Goal: Register for event/course

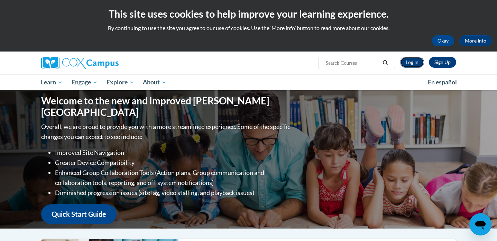
click at [401, 62] on link "Log In" at bounding box center [412, 62] width 24 height 11
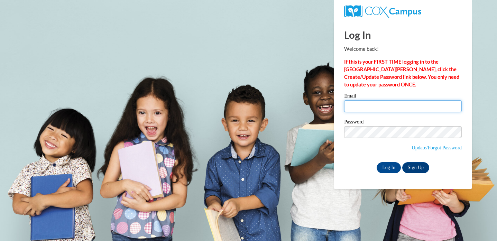
click at [376, 109] on input "Email" at bounding box center [403, 106] width 118 height 12
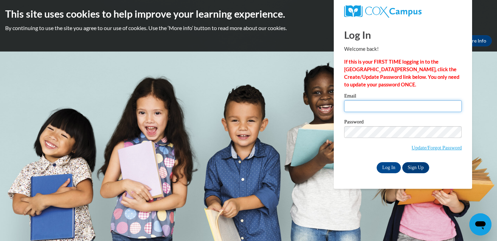
click at [370, 109] on input "Email" at bounding box center [403, 106] width 118 height 12
click at [369, 112] on div "Email" at bounding box center [403, 105] width 118 height 24
click at [364, 103] on input "Email" at bounding box center [403, 106] width 118 height 12
type input "sbosmans@waukesha.k12.wi.us"
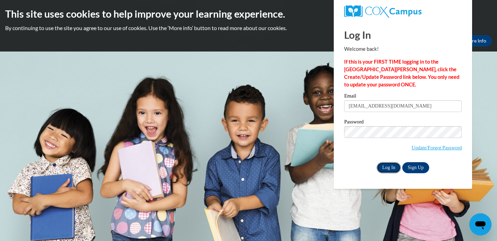
click at [391, 166] on input "Log In" at bounding box center [389, 167] width 24 height 11
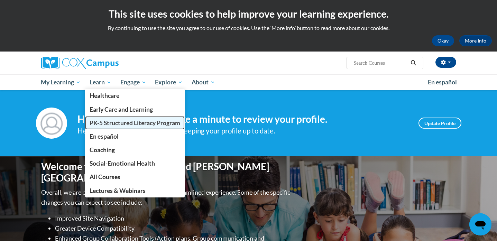
click at [109, 122] on span "PK-5 Structured Literacy Program" at bounding box center [135, 122] width 91 height 7
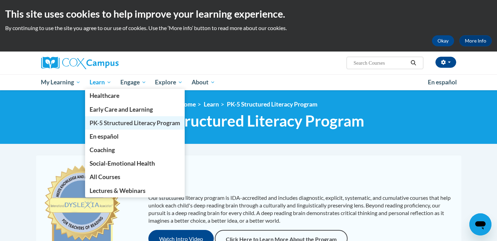
click at [108, 121] on span "PK-5 Structured Literacy Program" at bounding box center [135, 122] width 91 height 7
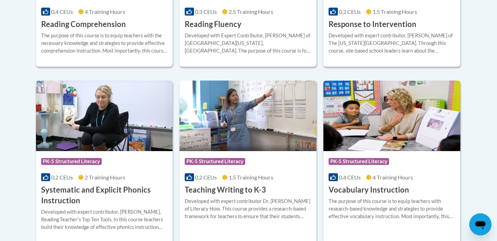
scroll to position [759, 0]
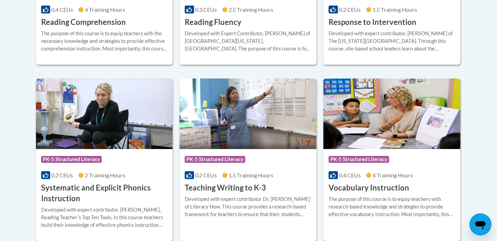
click at [364, 114] on img at bounding box center [391, 113] width 137 height 71
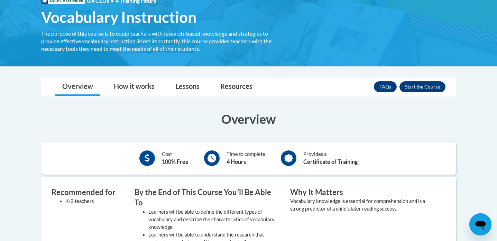
scroll to position [116, 0]
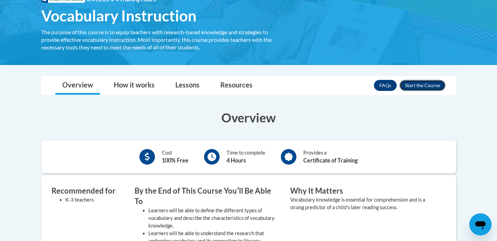
click at [437, 89] on button "Enroll" at bounding box center [422, 85] width 46 height 11
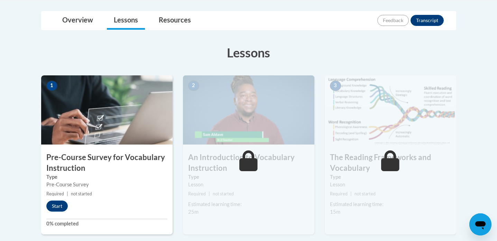
scroll to position [182, 0]
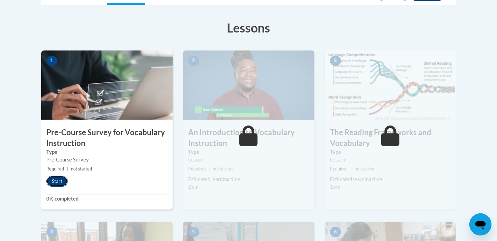
click at [55, 179] on button "Start" at bounding box center [56, 181] width 21 height 11
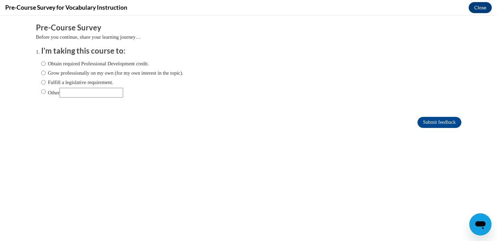
scroll to position [0, 0]
click at [52, 82] on label "Fulfill a legislative requirement." at bounding box center [77, 82] width 72 height 8
click at [46, 82] on input "Fulfill a legislative requirement." at bounding box center [43, 82] width 4 height 8
radio input "true"
click at [443, 120] on input "Submit feedback" at bounding box center [439, 122] width 44 height 11
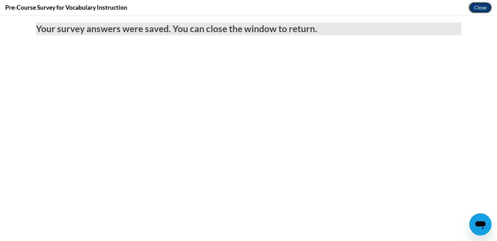
click at [483, 6] on button "Close" at bounding box center [479, 7] width 23 height 11
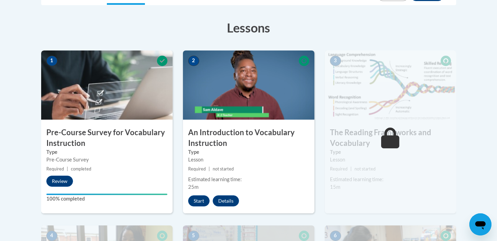
scroll to position [190, 0]
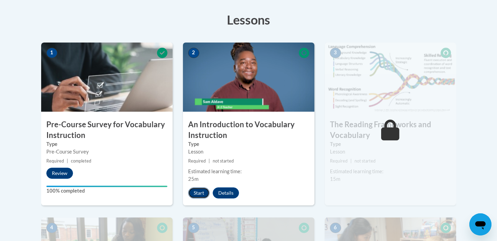
click at [197, 192] on button "Start" at bounding box center [198, 192] width 21 height 11
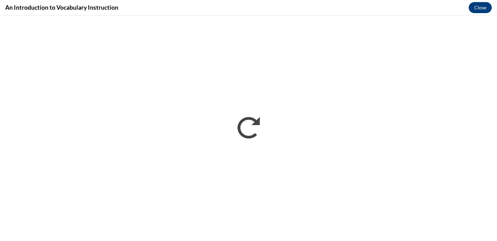
scroll to position [0, 0]
